Goal: Navigation & Orientation: Find specific page/section

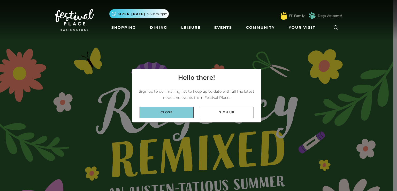
click at [170, 114] on link "Close" at bounding box center [167, 113] width 54 height 12
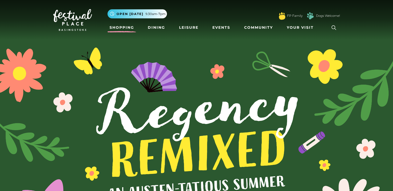
click at [113, 27] on link "Shopping" at bounding box center [122, 28] width 29 height 10
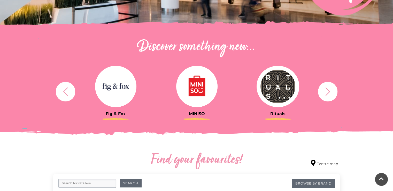
scroll to position [153, 0]
click at [328, 92] on icon "button" at bounding box center [328, 91] width 10 height 10
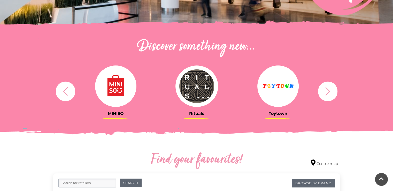
click at [328, 92] on icon "button" at bounding box center [328, 91] width 10 height 10
click at [327, 87] on icon "button" at bounding box center [328, 91] width 10 height 10
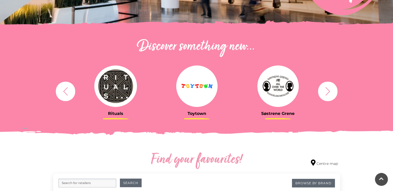
click at [327, 87] on icon "button" at bounding box center [328, 91] width 10 height 10
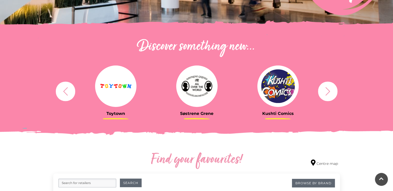
click at [327, 87] on icon "button" at bounding box center [328, 91] width 10 height 10
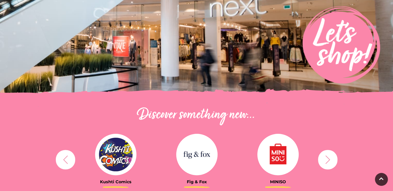
scroll to position [83, 0]
